Goal: Task Accomplishment & Management: Manage account settings

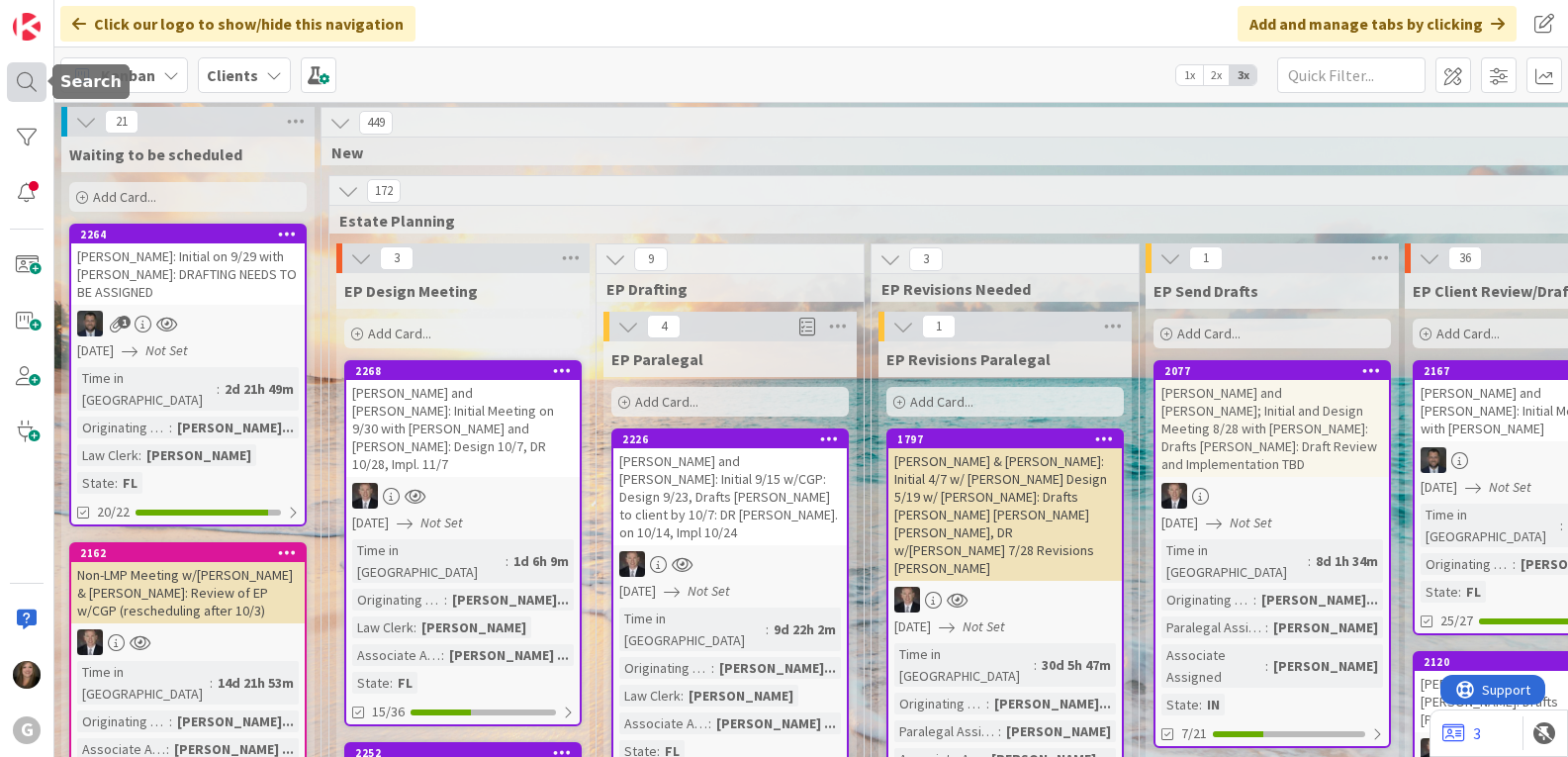
click at [25, 93] on div at bounding box center [27, 83] width 40 height 40
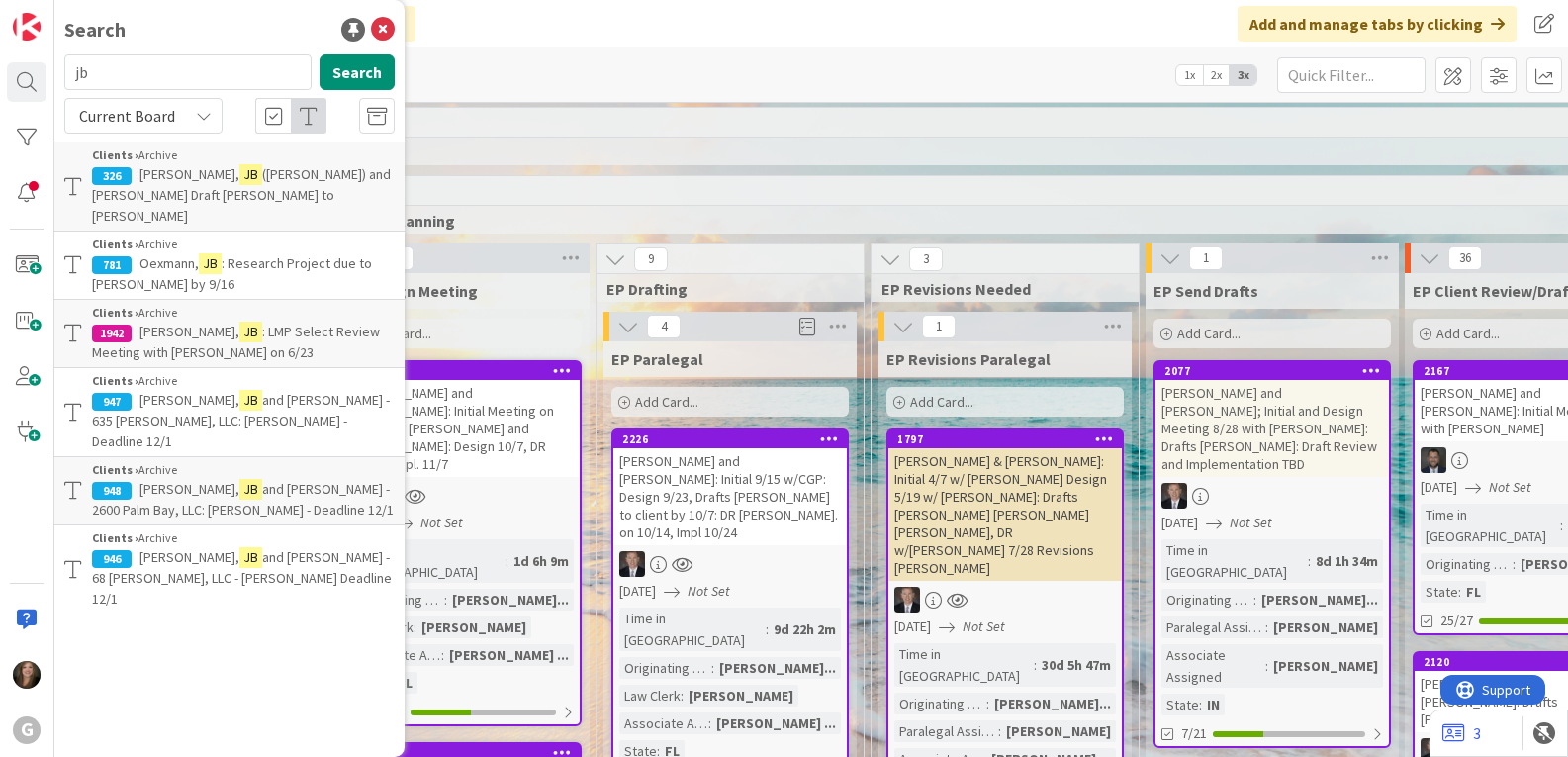
drag, startPoint x: 129, startPoint y: 77, endPoint x: 69, endPoint y: 77, distance: 60.0
click at [69, 77] on input "jb" at bounding box center [188, 73] width 248 height 36
type input "[PERSON_NAME]"
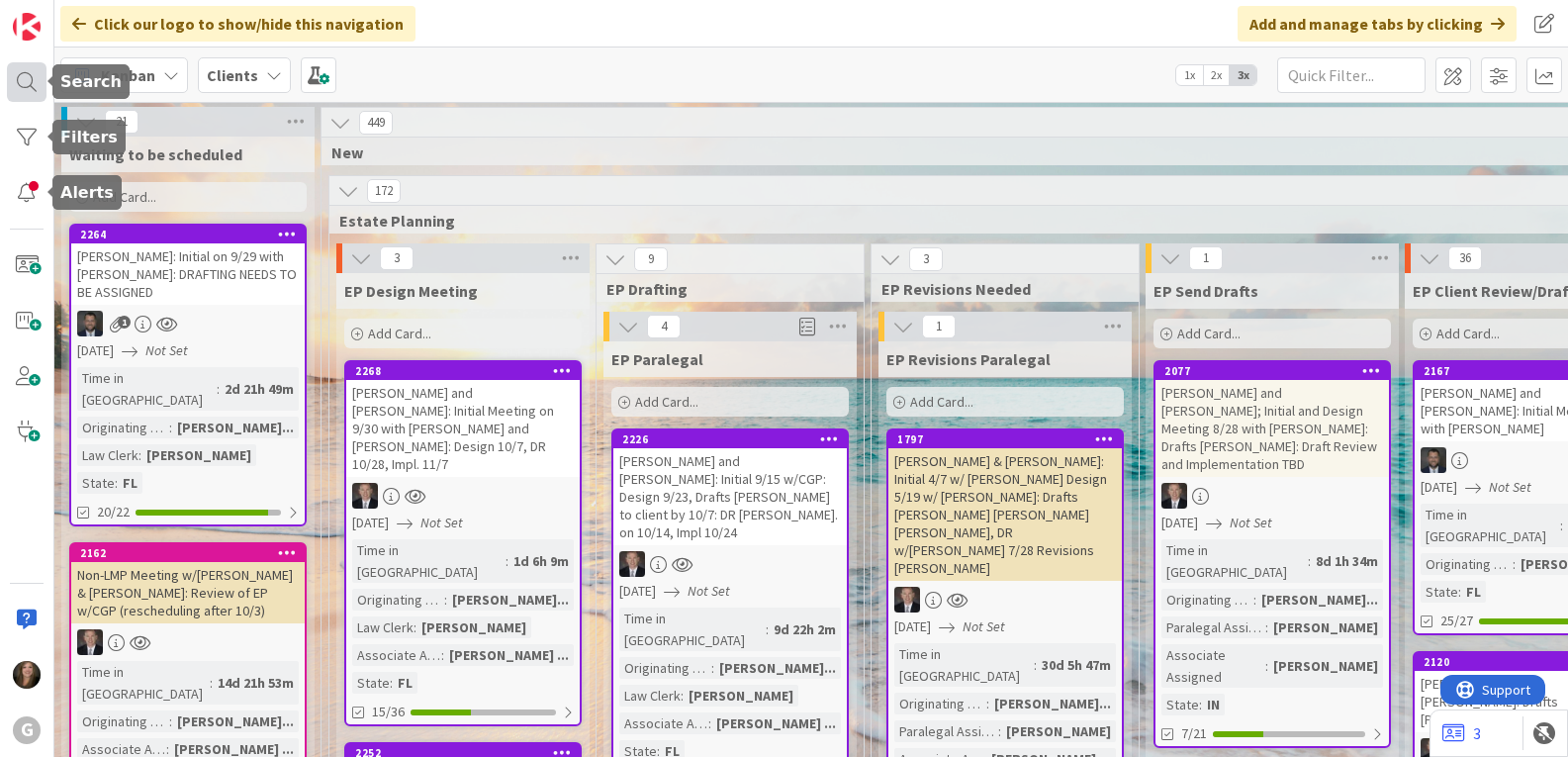
click at [33, 77] on div at bounding box center [27, 83] width 40 height 40
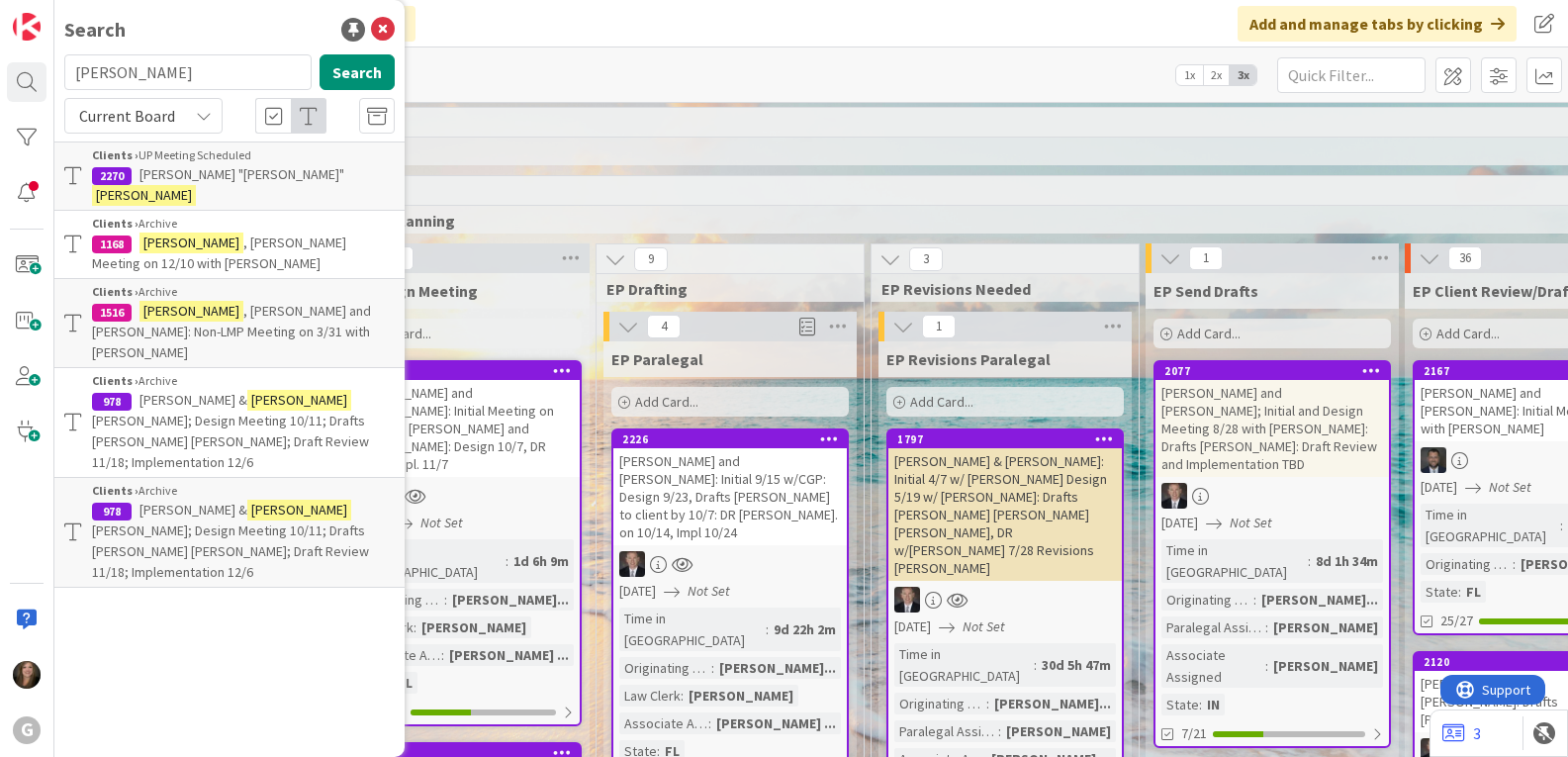
click at [201, 177] on span "[PERSON_NAME] "[PERSON_NAME]"" at bounding box center [242, 174] width 205 height 18
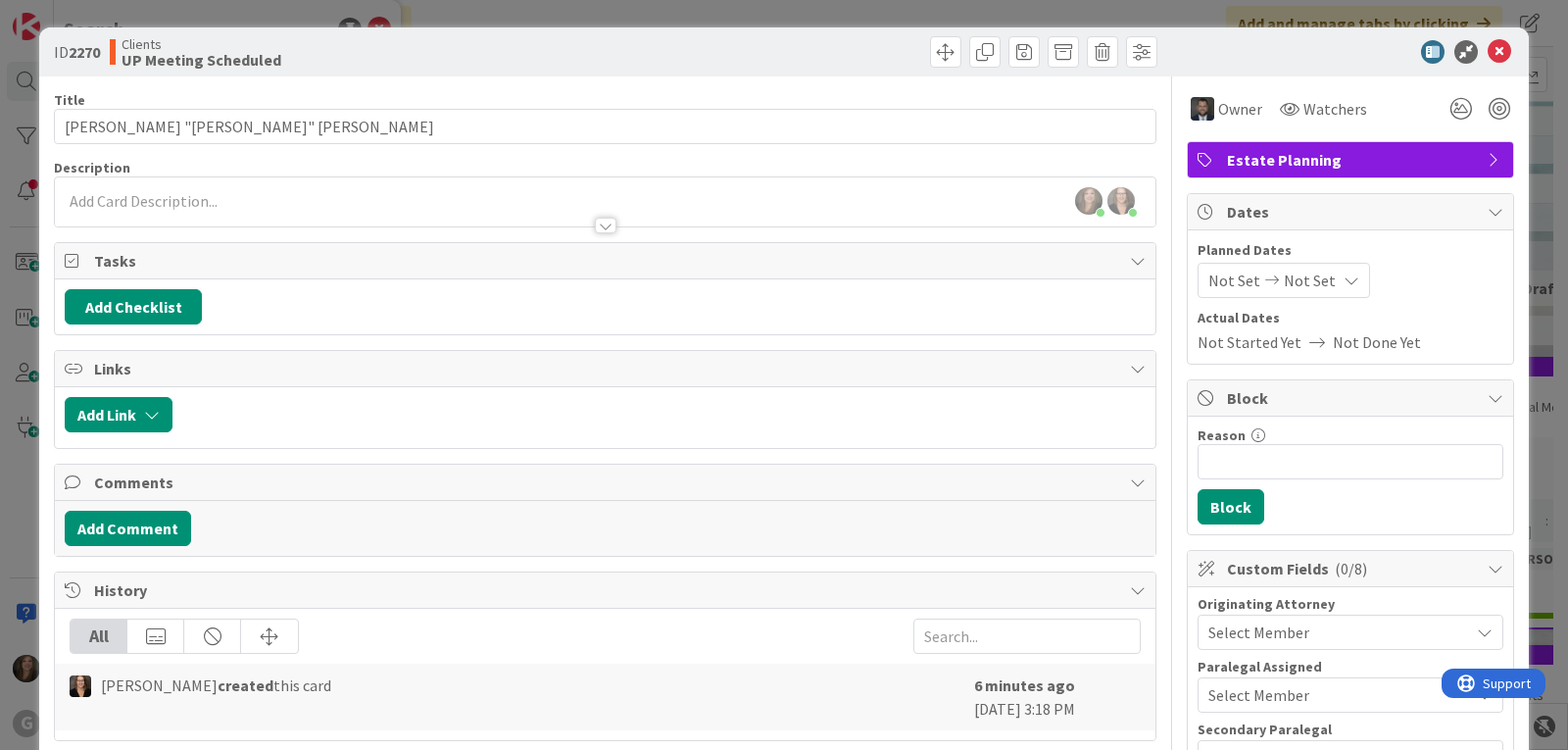
click at [1227, 167] on span "Estate Planning" at bounding box center [1352, 160] width 251 height 24
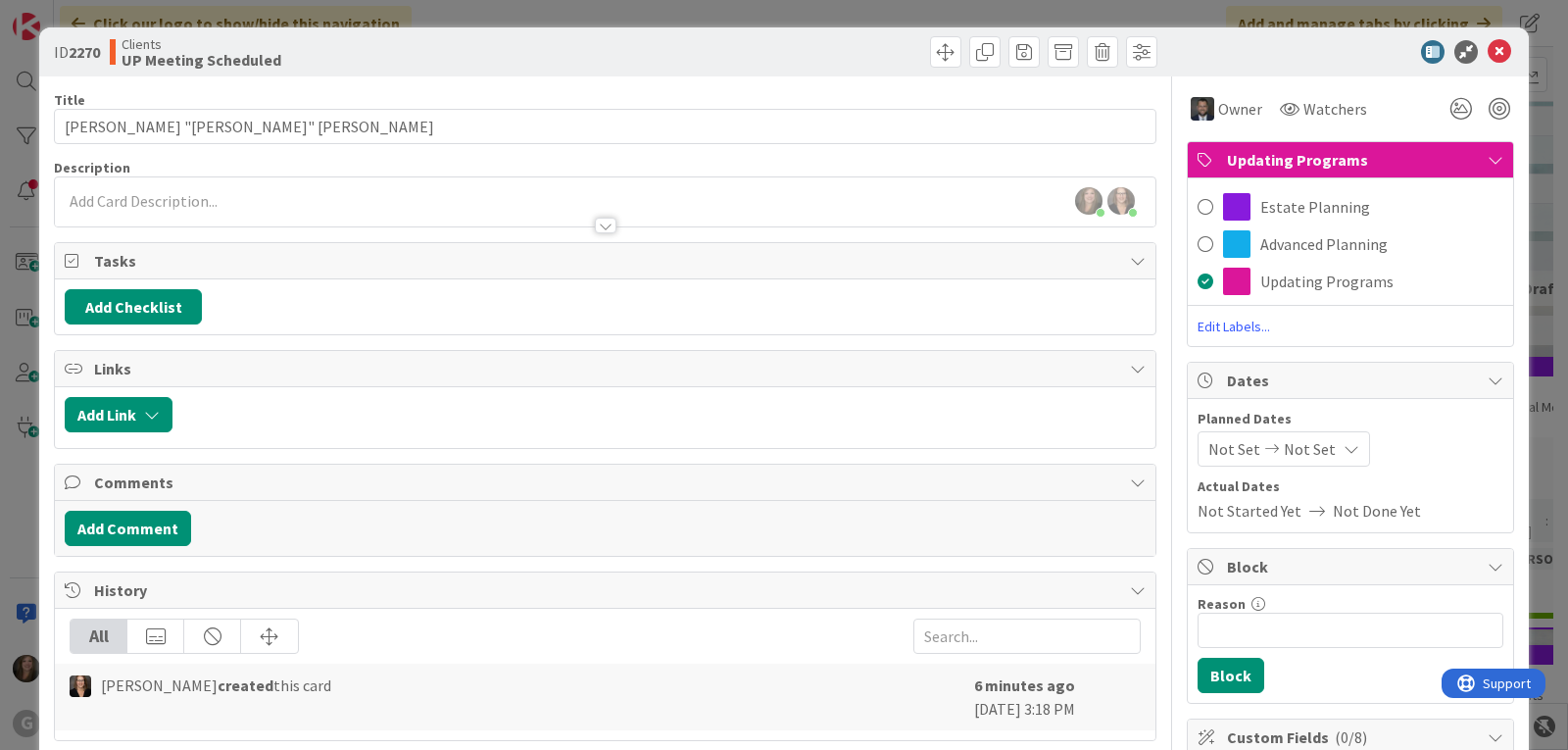
click at [1221, 46] on div at bounding box center [1340, 52] width 347 height 24
click at [1487, 50] on icon at bounding box center [1499, 52] width 24 height 24
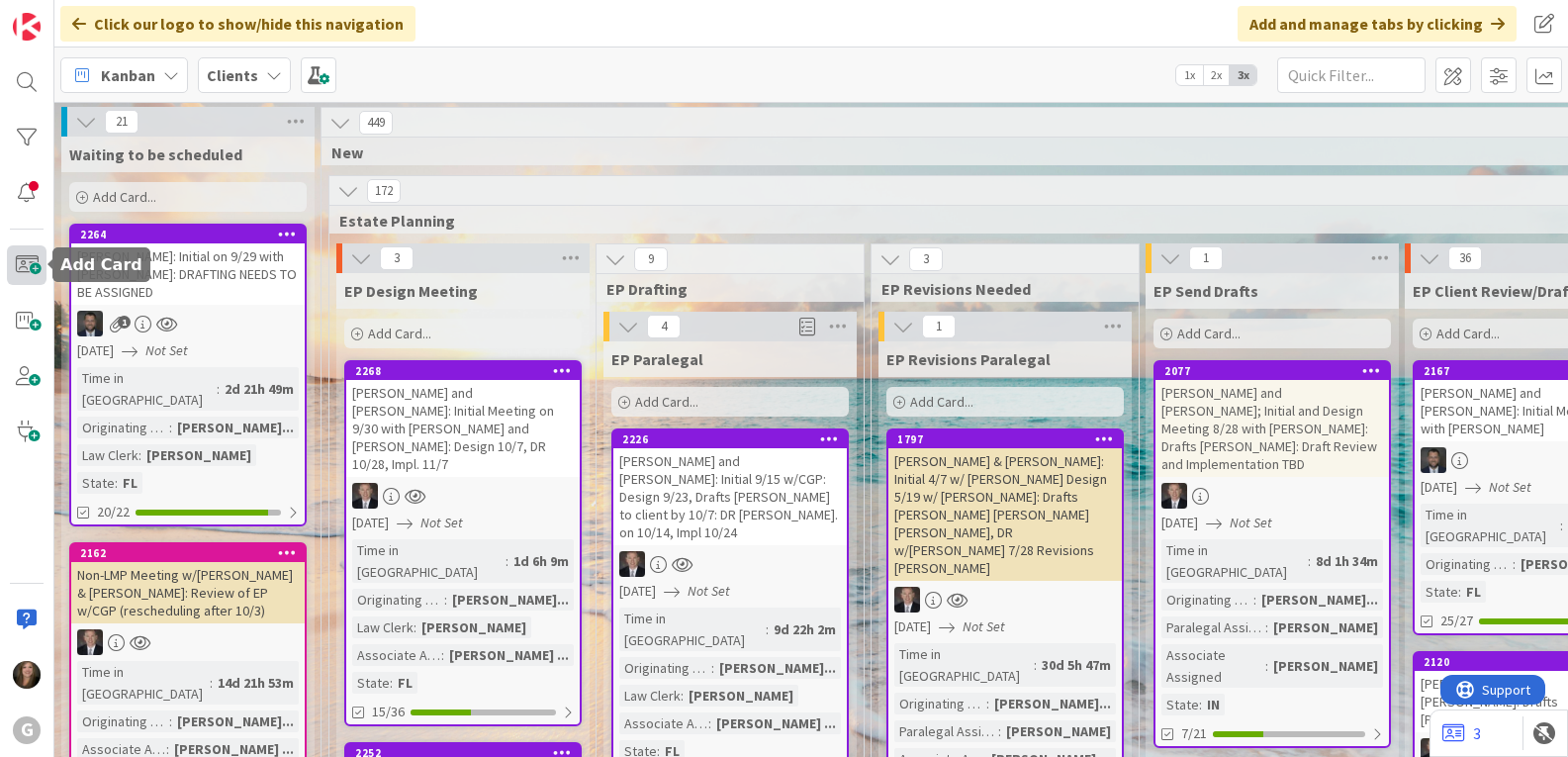
click at [23, 266] on span at bounding box center [27, 266] width 40 height 40
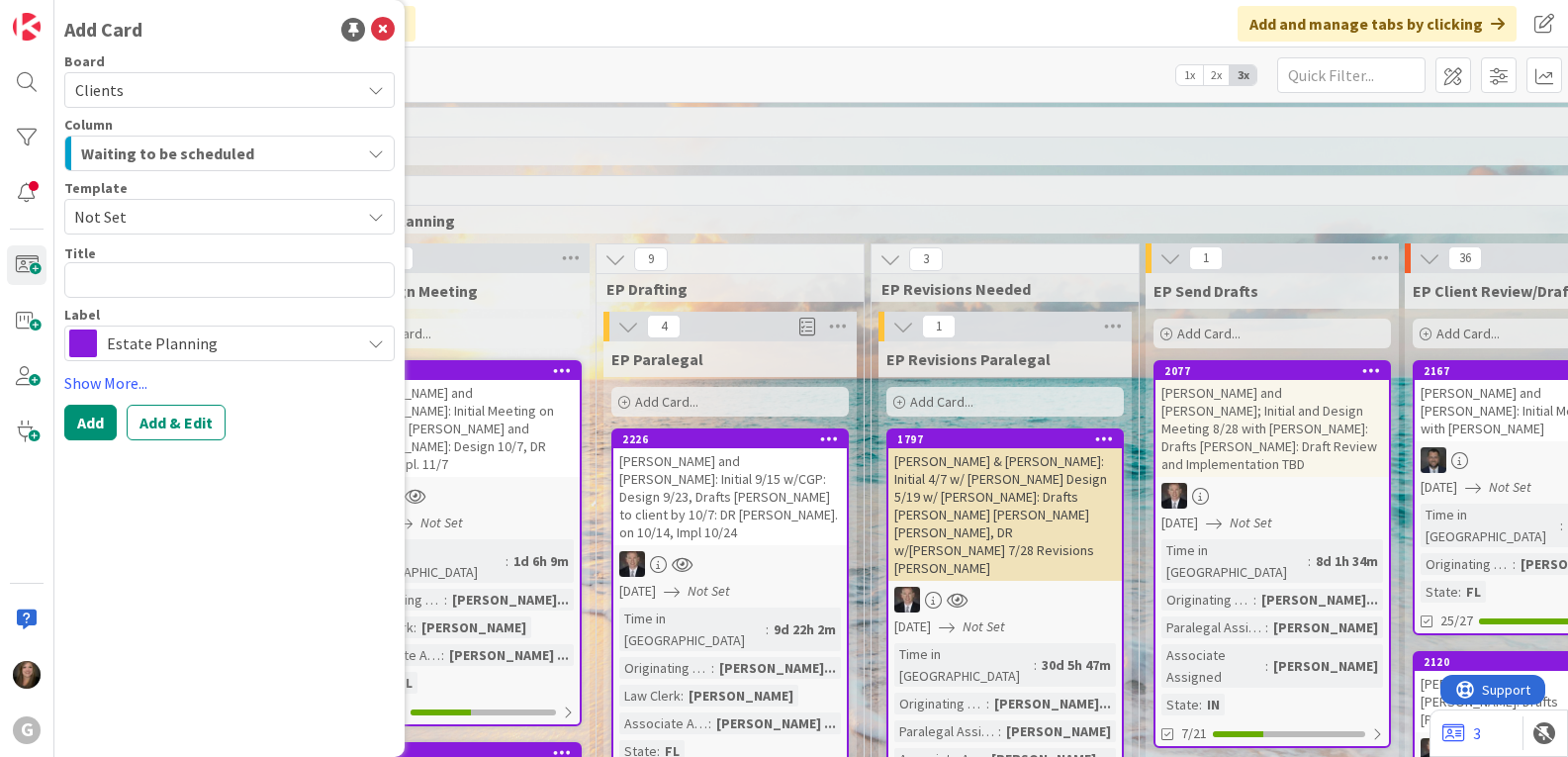
click at [374, 356] on div "Estate Planning" at bounding box center [230, 343] width 330 height 36
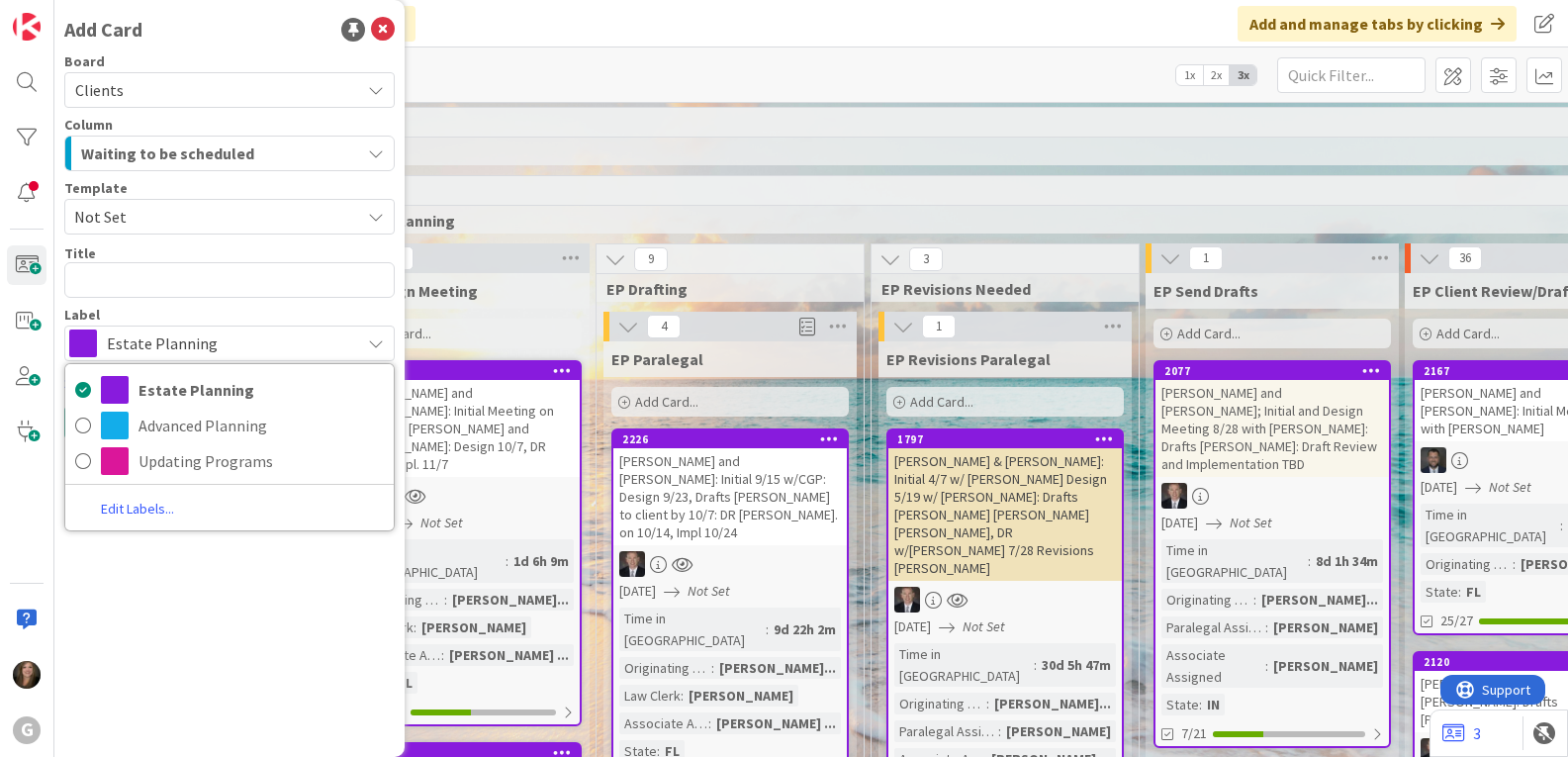
click at [353, 306] on div "Board Clients Column Waiting to be scheduled Template Not Set Title 0 / 128 Lab…" at bounding box center [230, 208] width 330 height 306
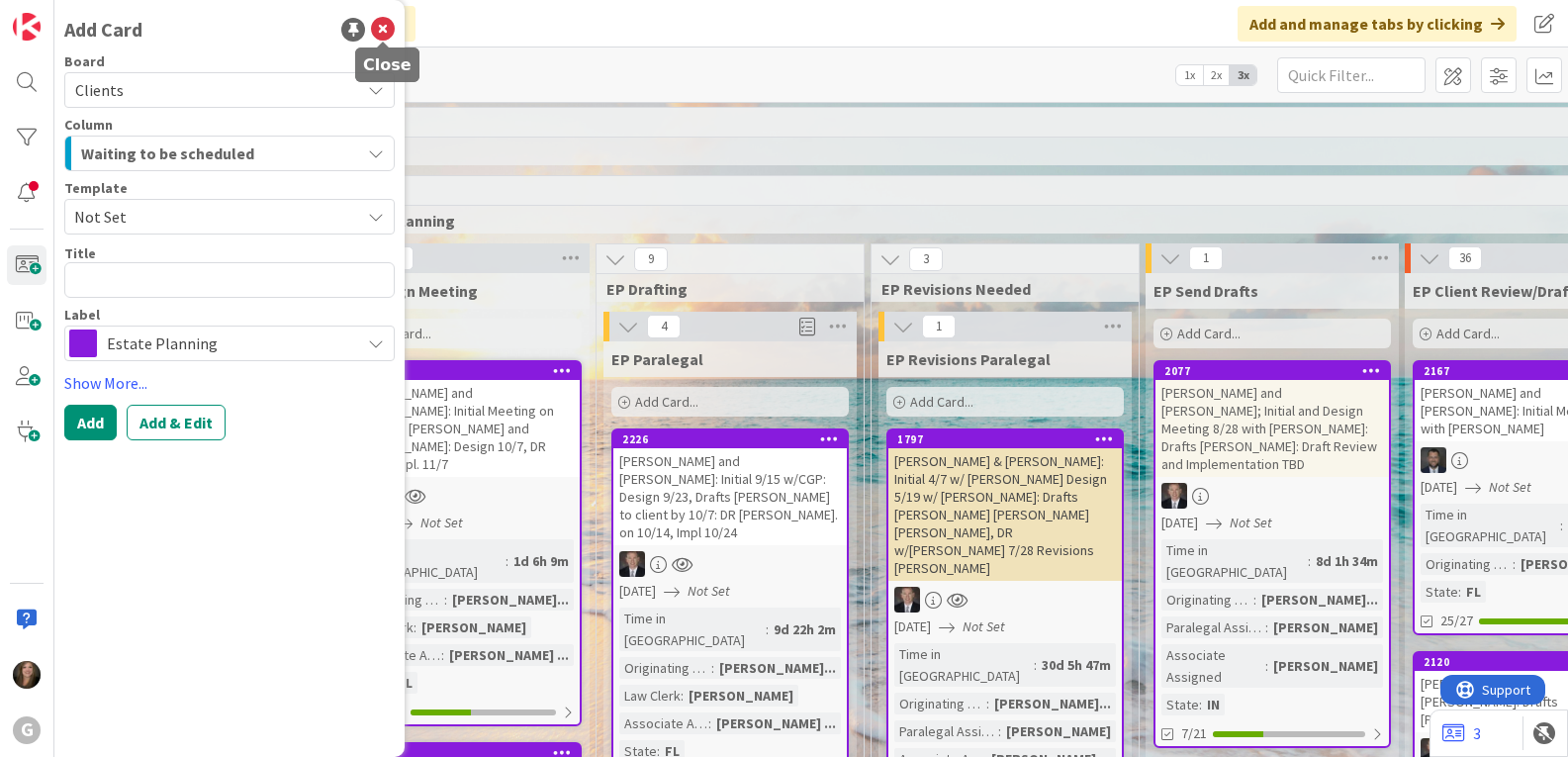
click at [381, 26] on icon at bounding box center [383, 30] width 24 height 24
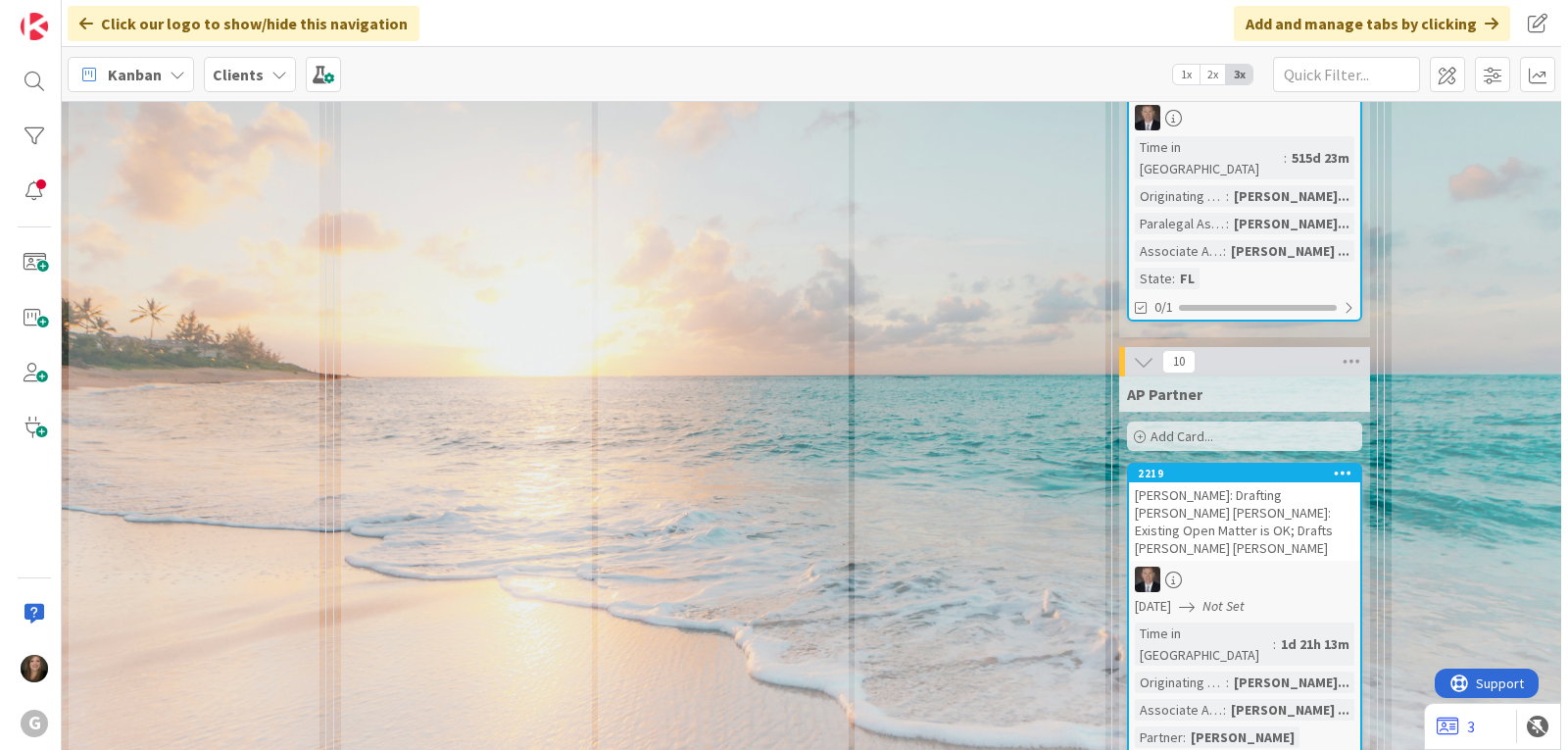
scroll to position [26847, 0]
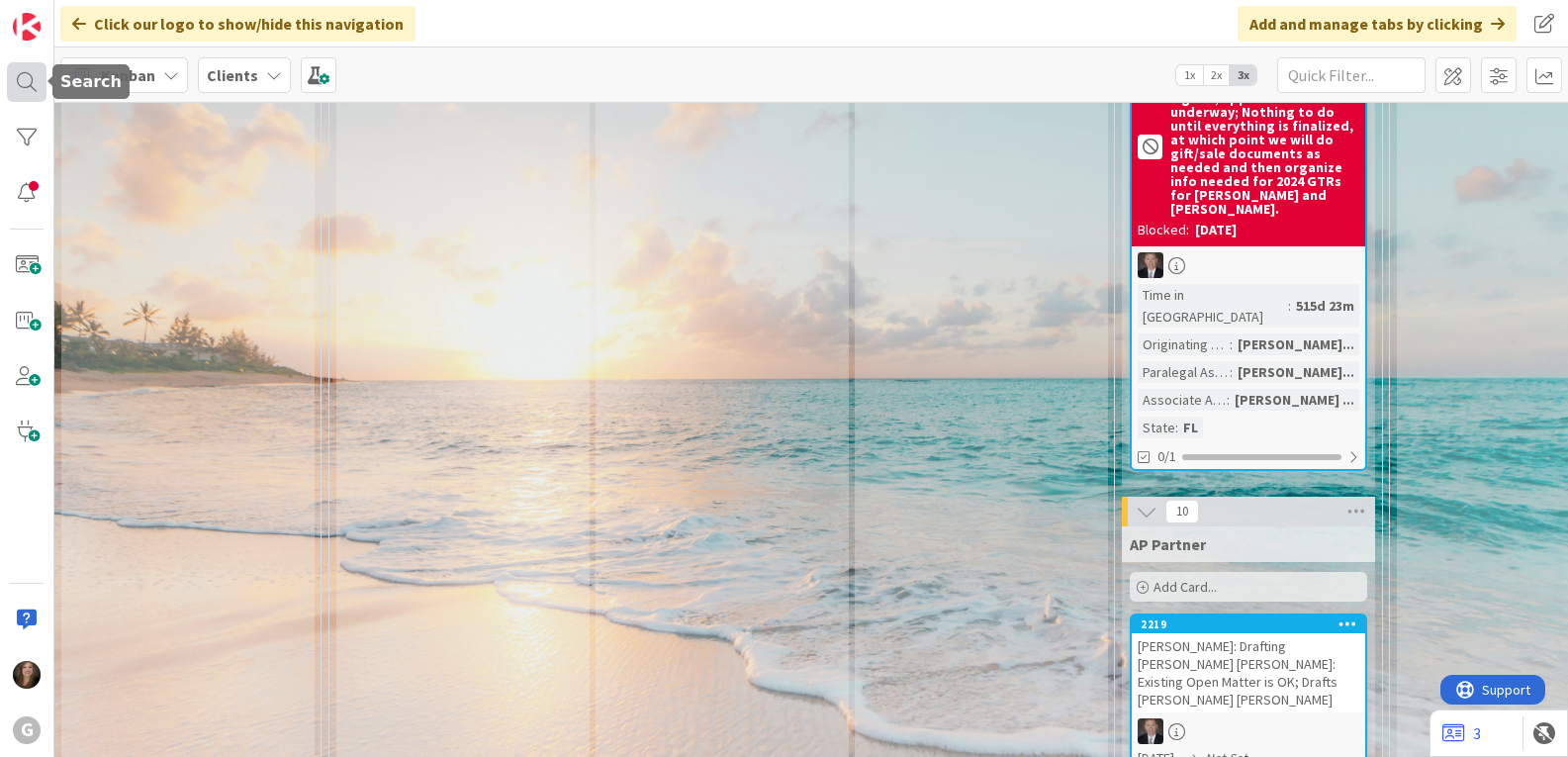
click at [12, 77] on div at bounding box center [27, 83] width 40 height 40
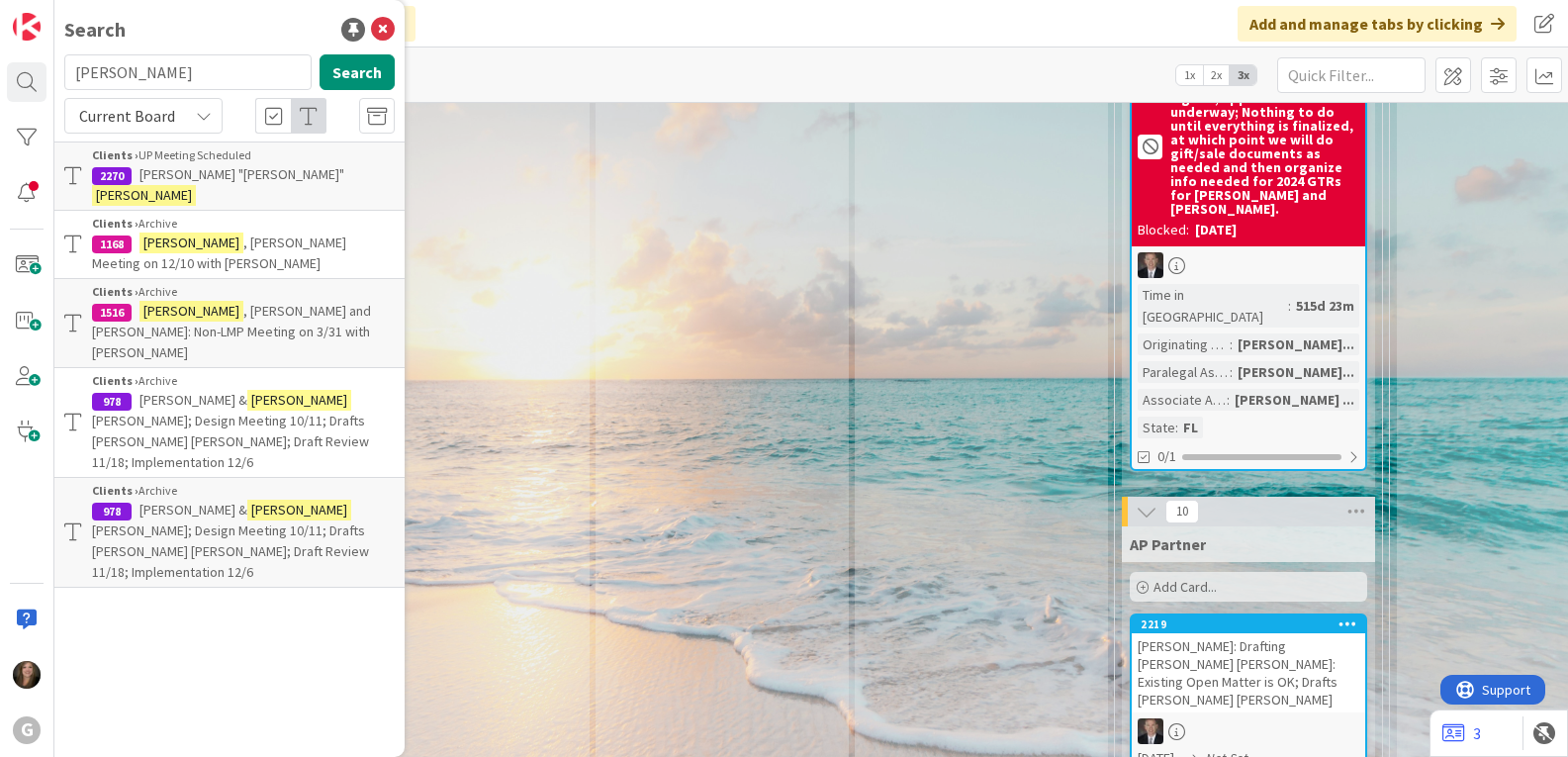
drag, startPoint x: 197, startPoint y: 74, endPoint x: 63, endPoint y: 66, distance: 134.2
click at [63, 66] on div "[PERSON_NAME] Search" at bounding box center [230, 77] width 354 height 44
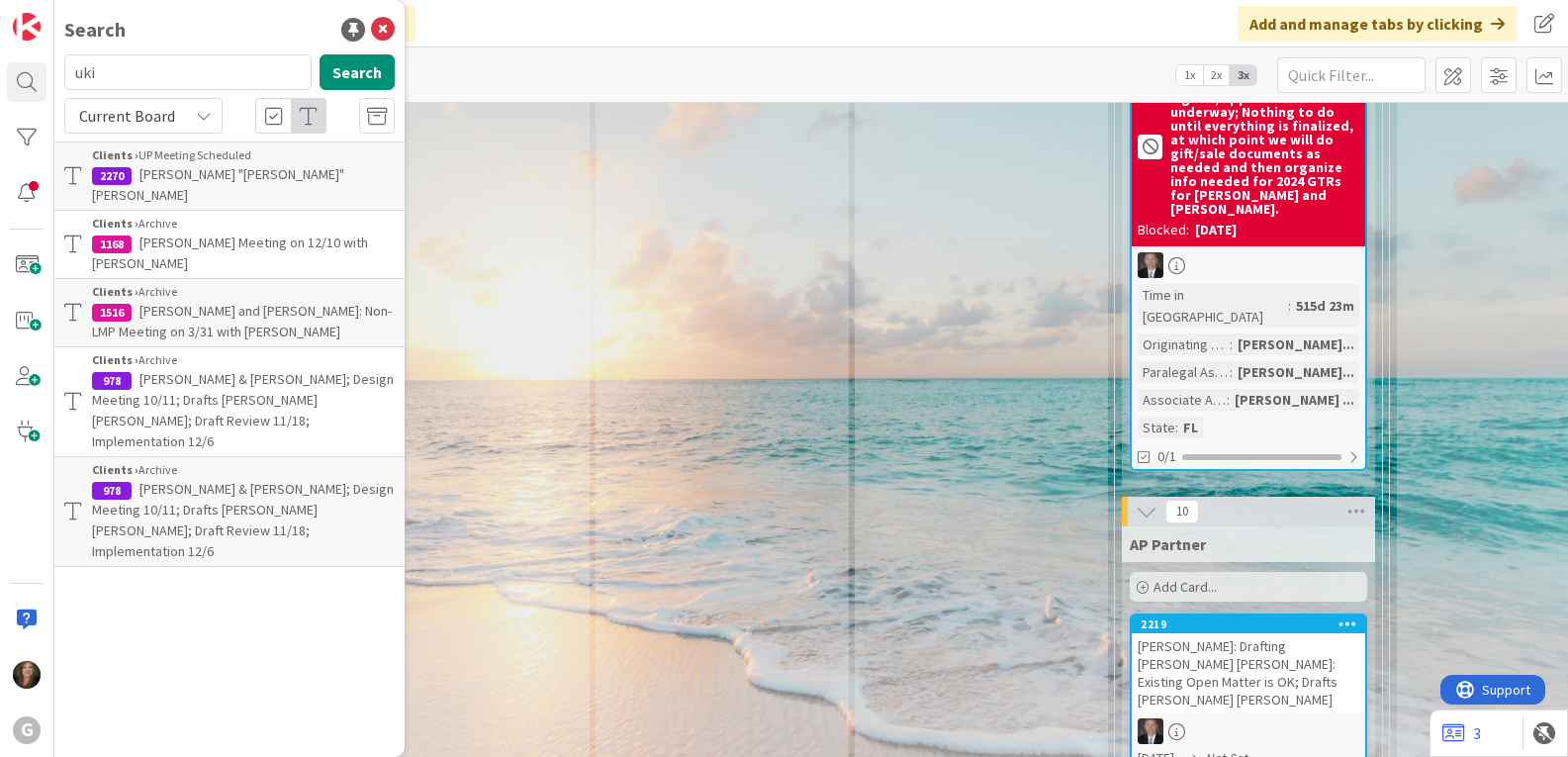
type input "uki"
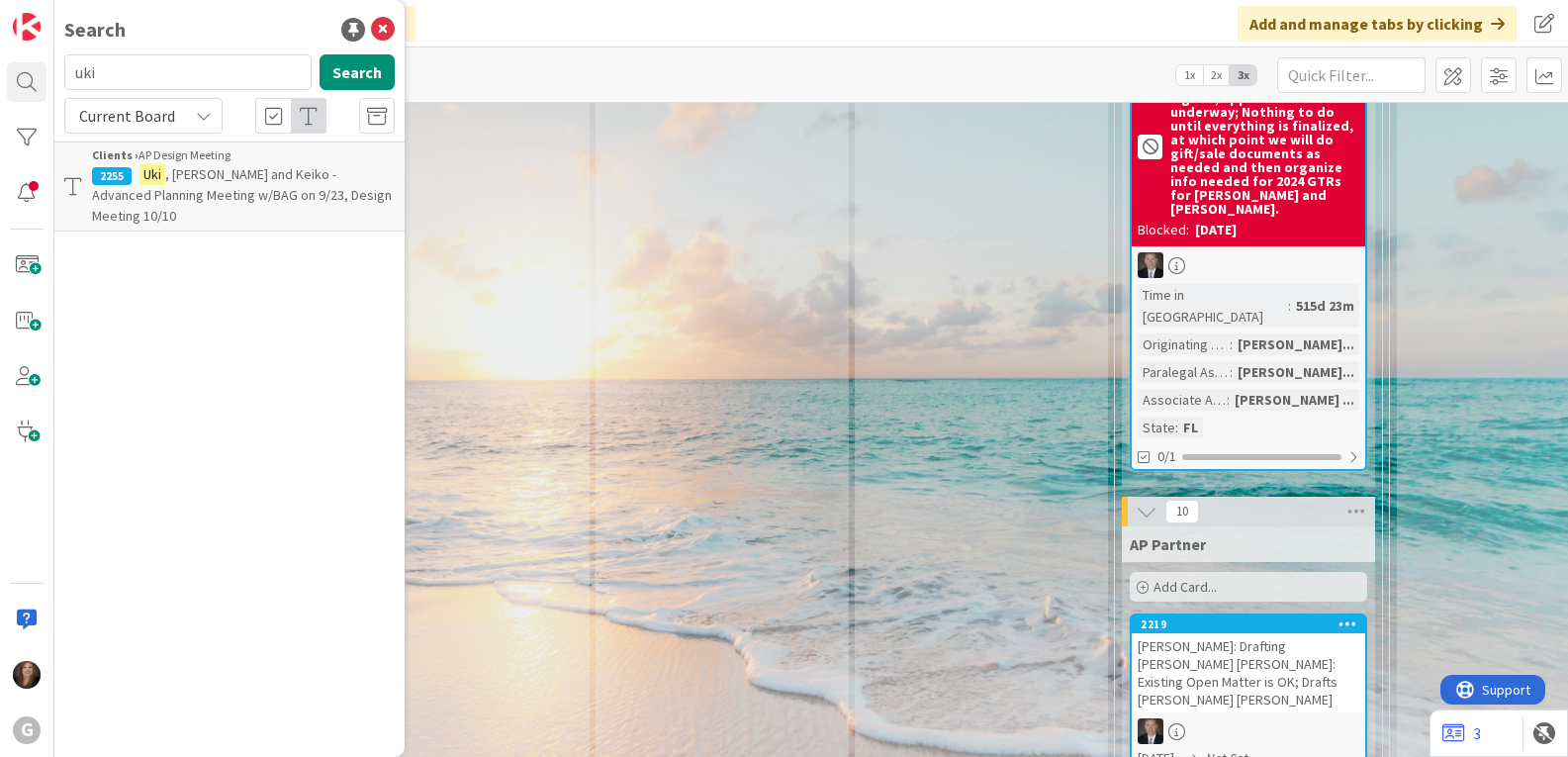
click at [204, 195] on span ", [PERSON_NAME] and Keiko - Advanced Planning Meeting w/BAG on 9/23, Design Mee…" at bounding box center [241, 195] width 299 height 60
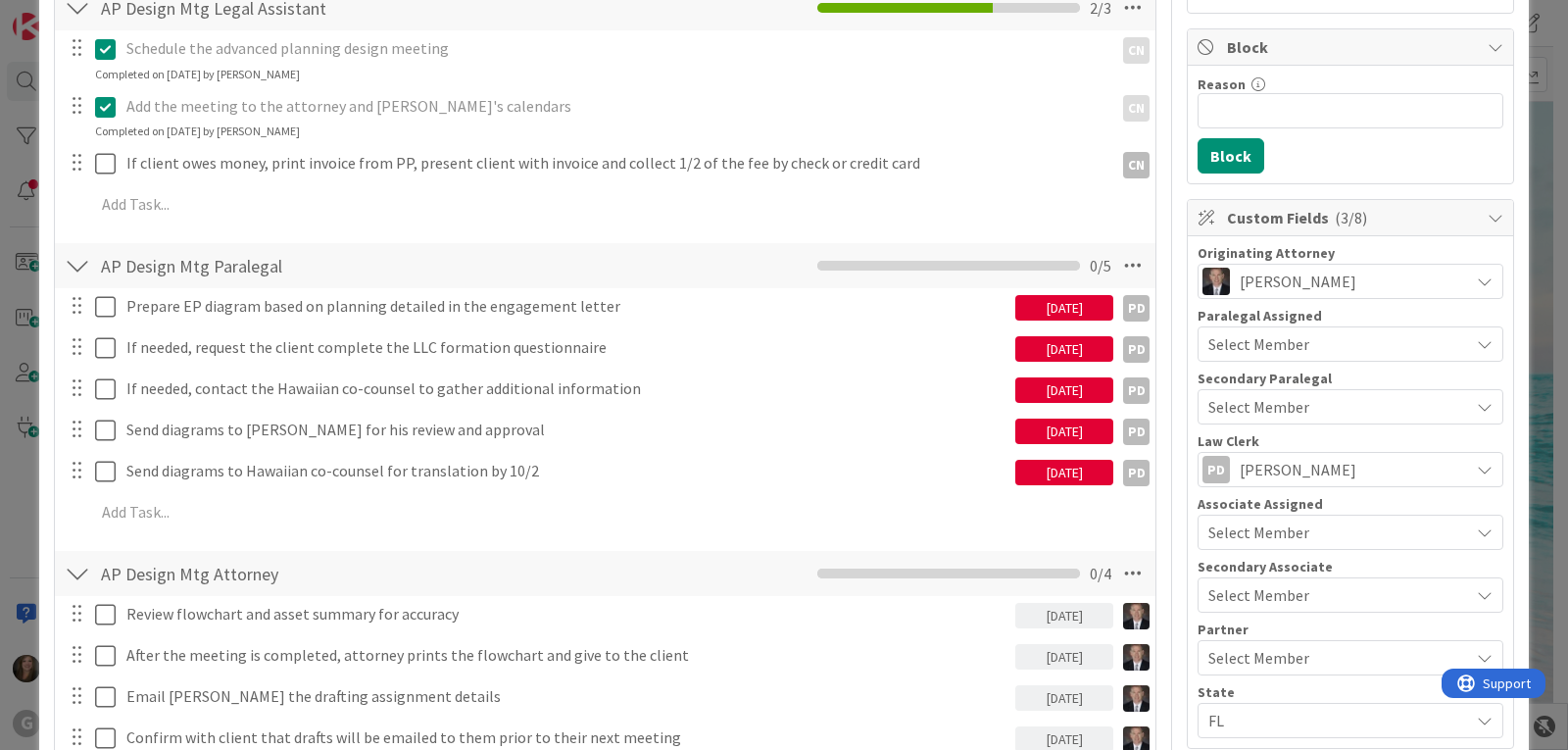
scroll to position [392, 0]
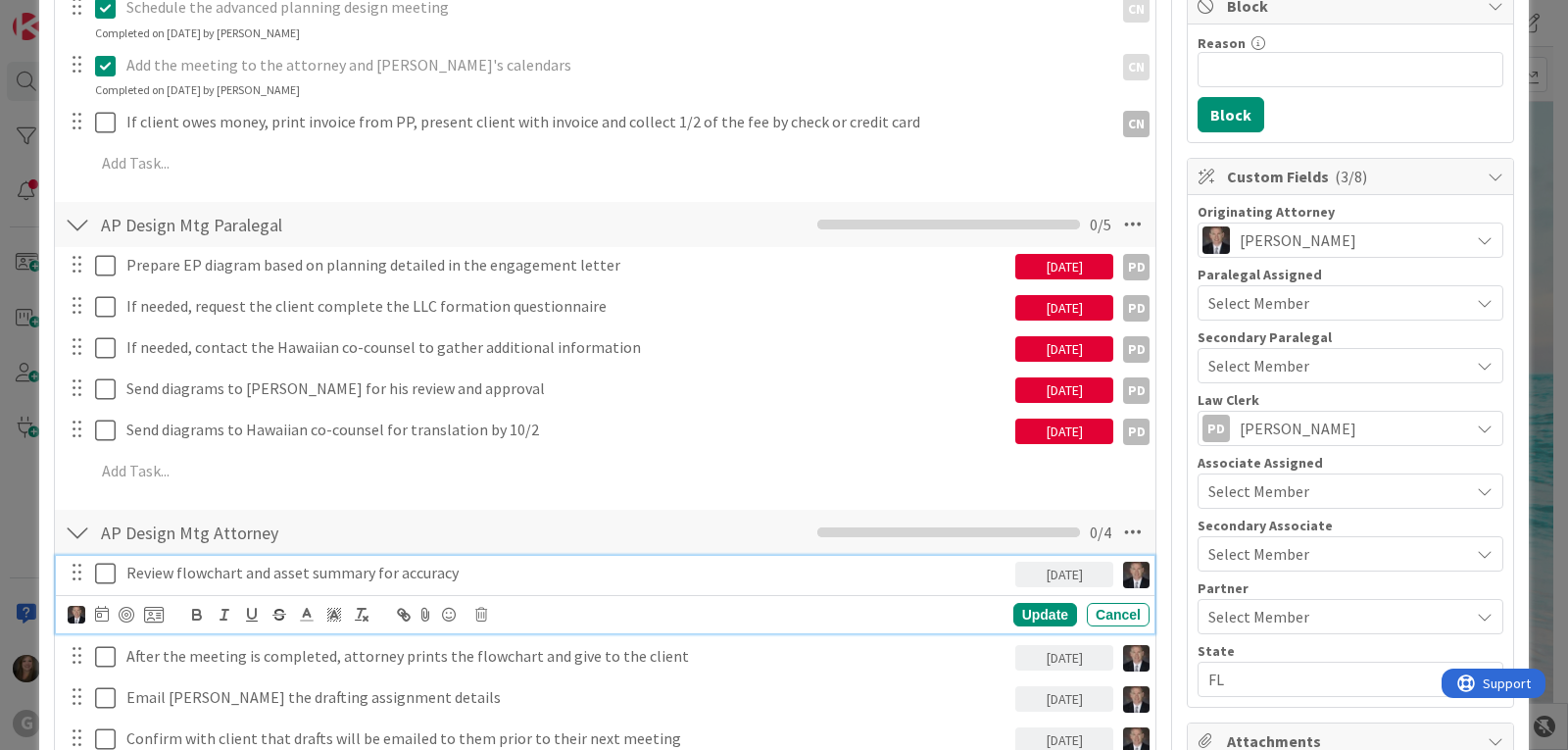
click at [383, 572] on p "Review flowchart and asset summary for accuracy" at bounding box center [567, 573] width 881 height 23
click at [102, 615] on icon at bounding box center [102, 613] width 14 height 16
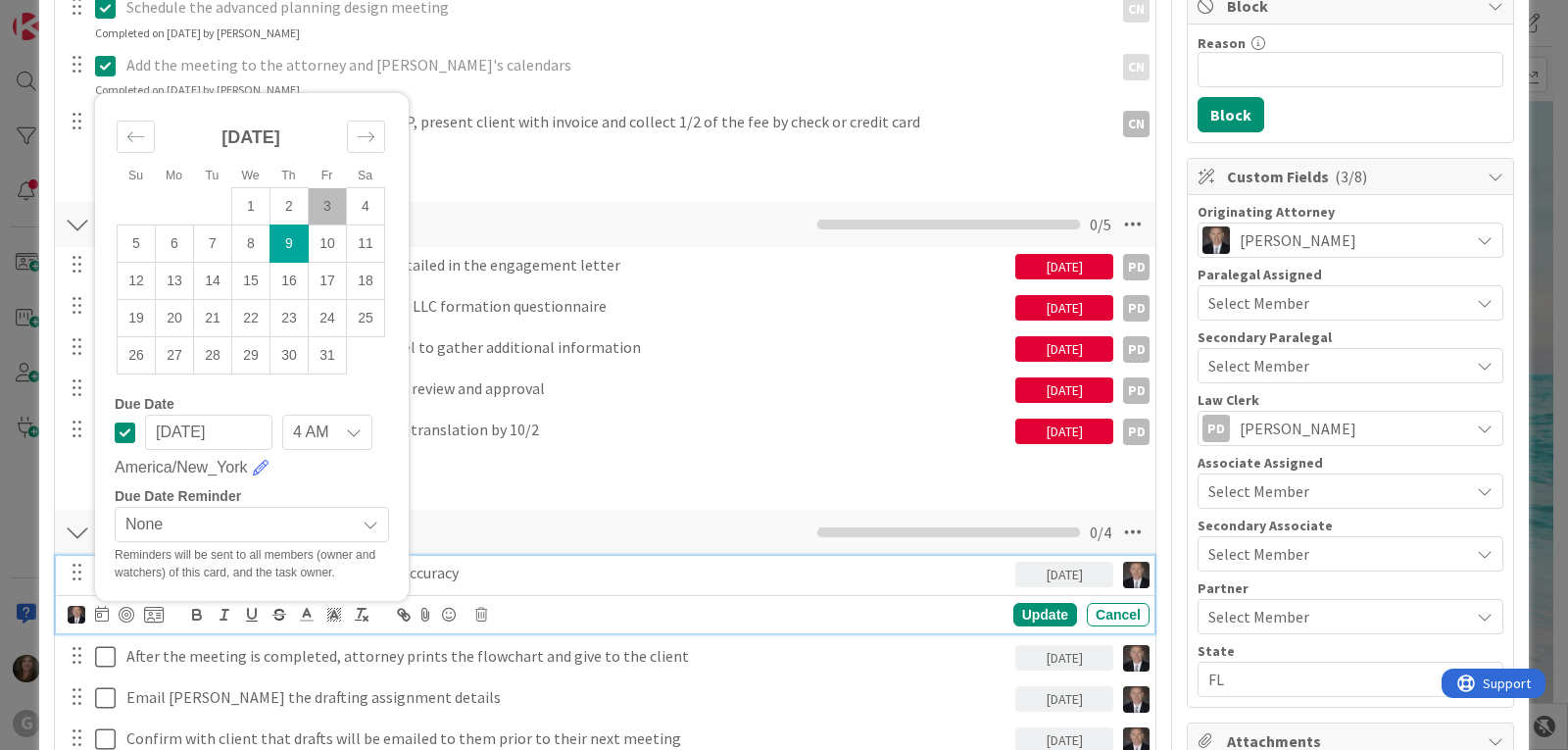
click at [328, 199] on td "3" at bounding box center [327, 207] width 38 height 37
type input "[DATE]"
click at [1013, 618] on div "Update" at bounding box center [1045, 614] width 64 height 24
